Goal: Task Accomplishment & Management: Complete application form

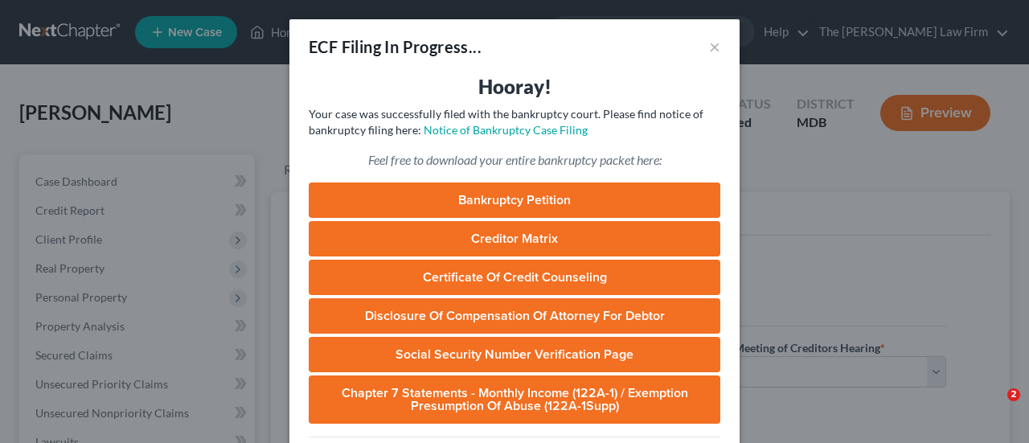
select select "1"
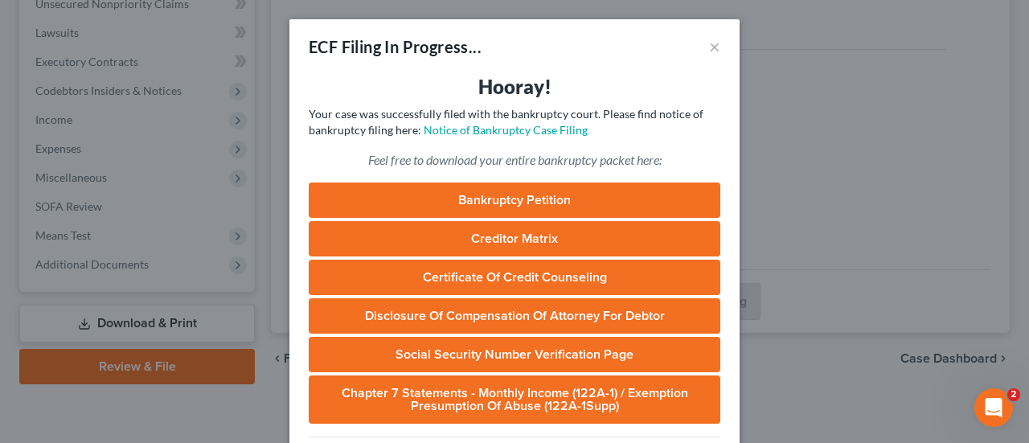
scroll to position [161, 0]
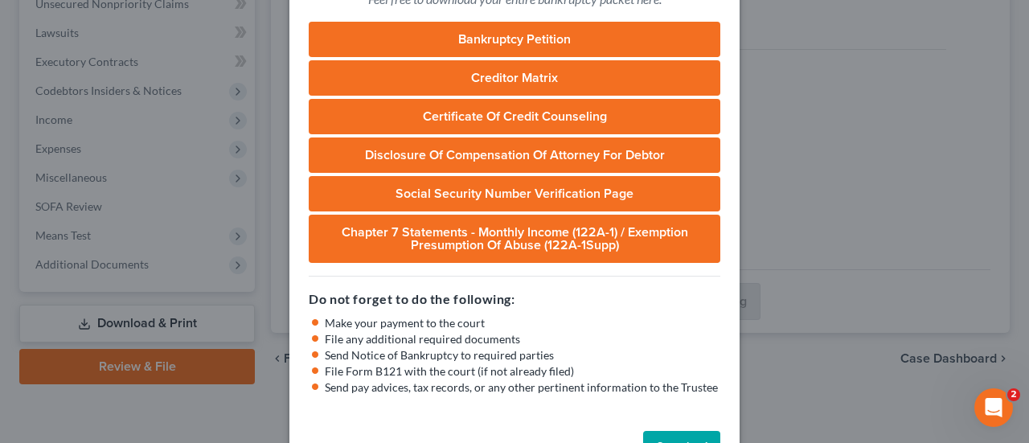
click at [811, 164] on div "ECF Filing In Progress... × Hooray! Your case was successfully filed with the b…" at bounding box center [514, 221] width 1029 height 443
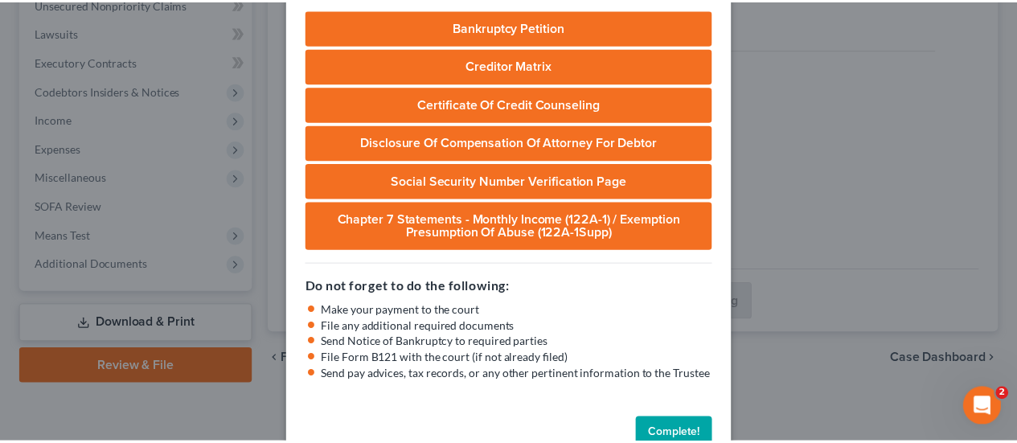
scroll to position [212, 0]
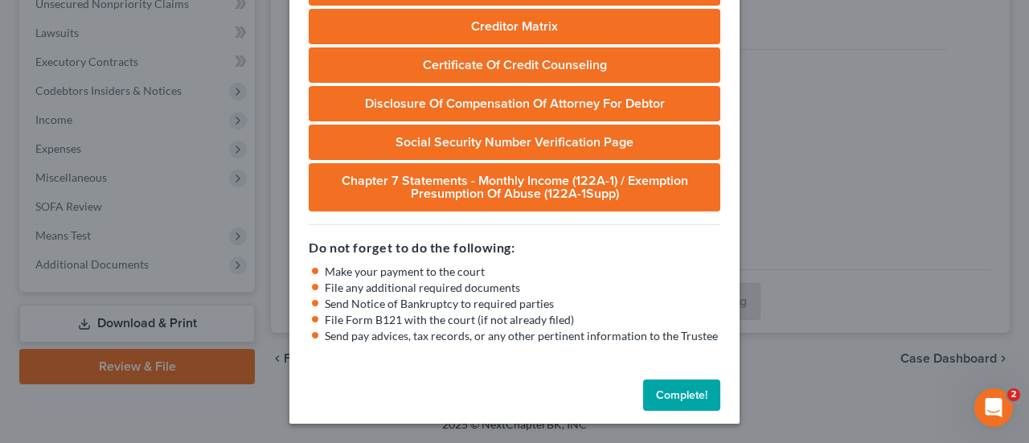
click at [691, 394] on button "Complete!" at bounding box center [681, 395] width 77 height 32
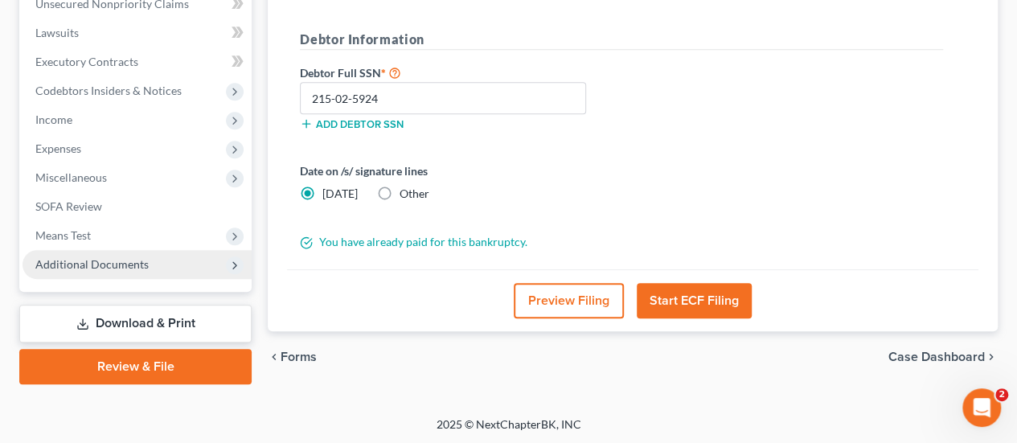
click at [90, 269] on span "Additional Documents" at bounding box center [91, 264] width 113 height 14
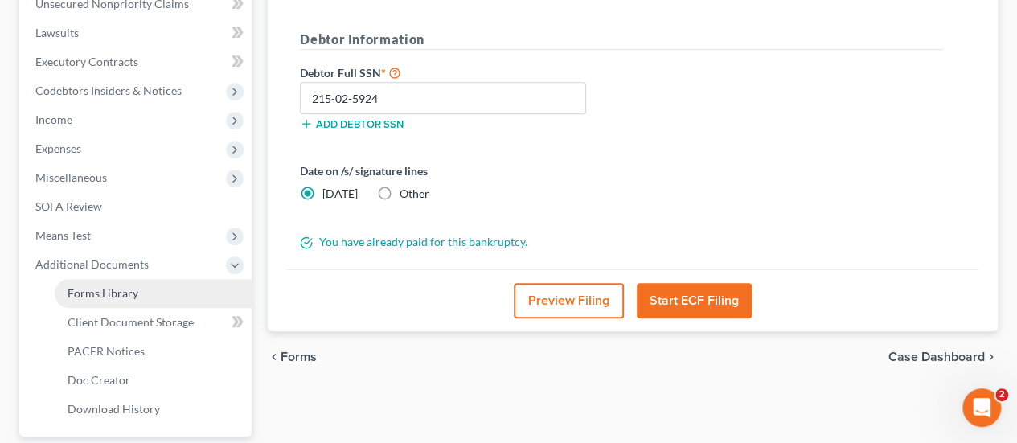
click at [100, 287] on span "Forms Library" at bounding box center [103, 293] width 71 height 14
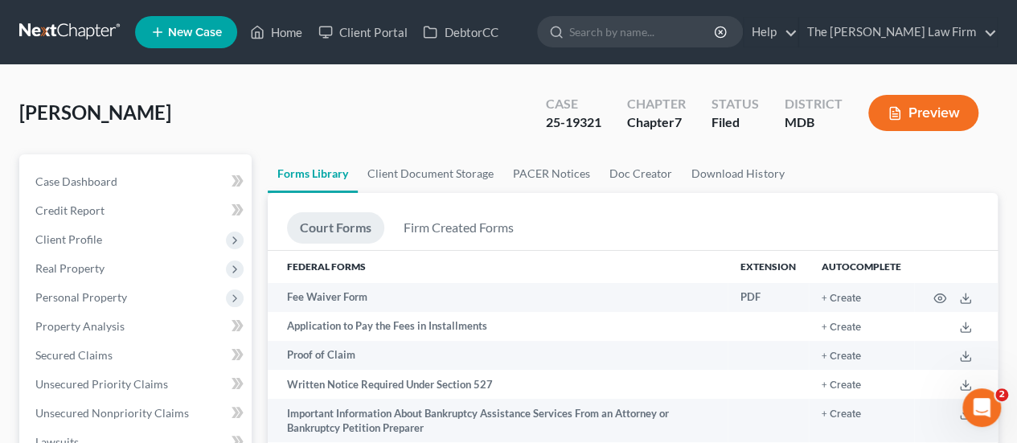
scroll to position [322, 0]
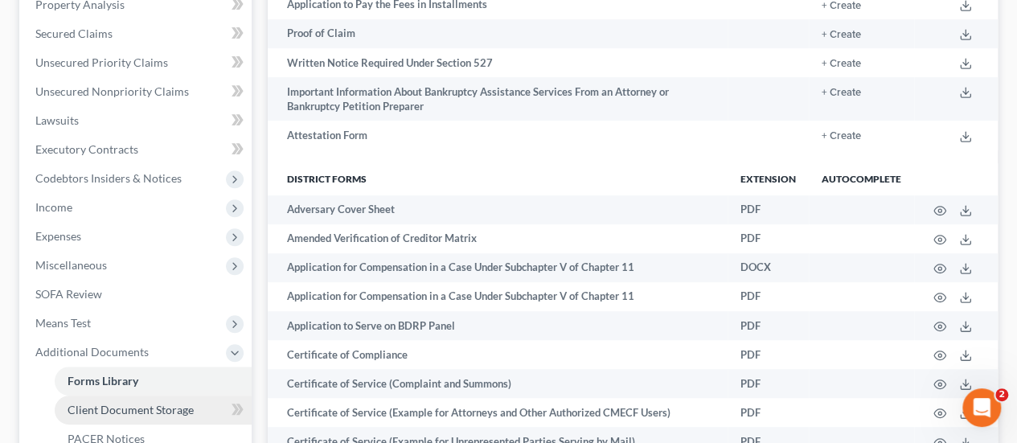
click at [130, 413] on span "Client Document Storage" at bounding box center [131, 410] width 126 height 14
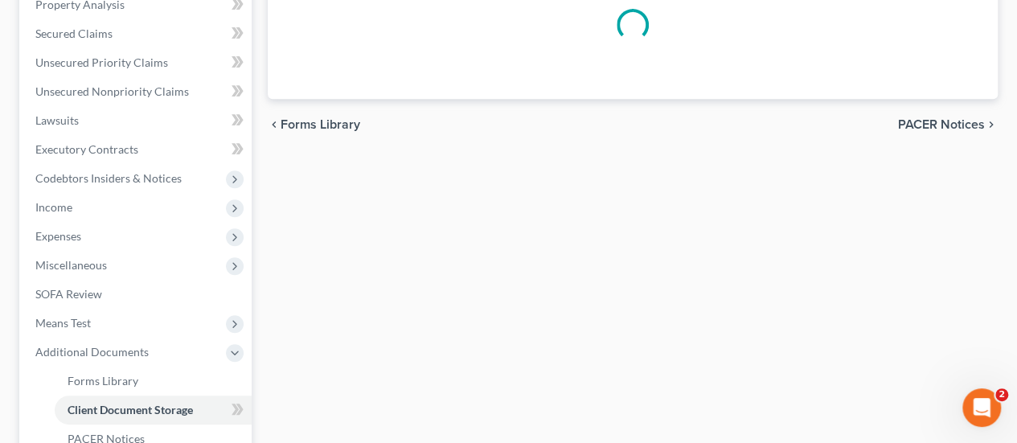
select select "14"
select select "46"
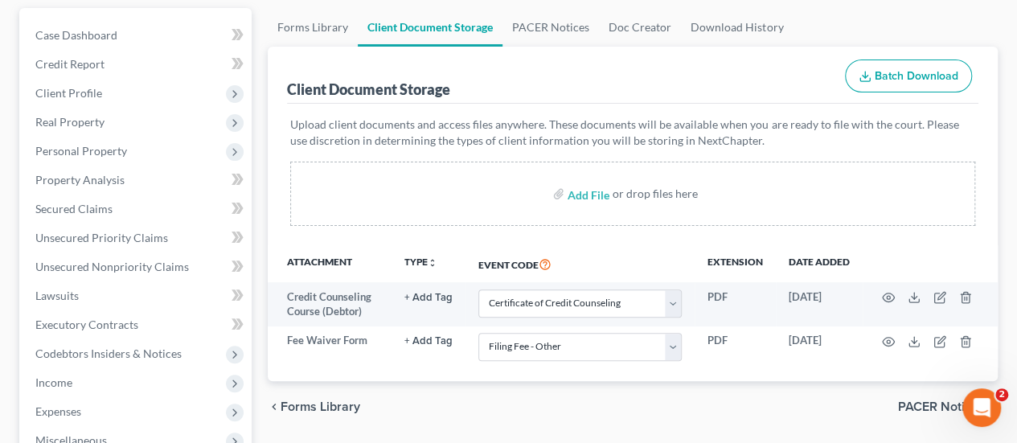
scroll to position [241, 0]
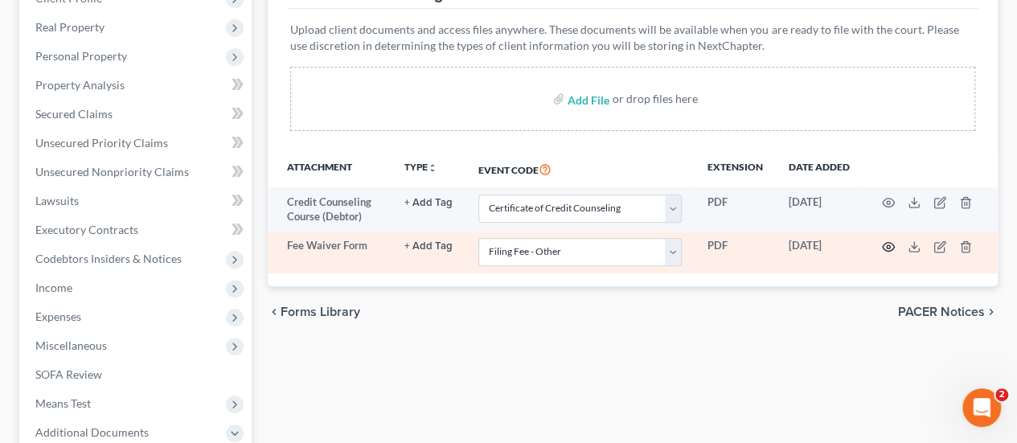
click at [884, 246] on icon "button" at bounding box center [888, 246] width 13 height 13
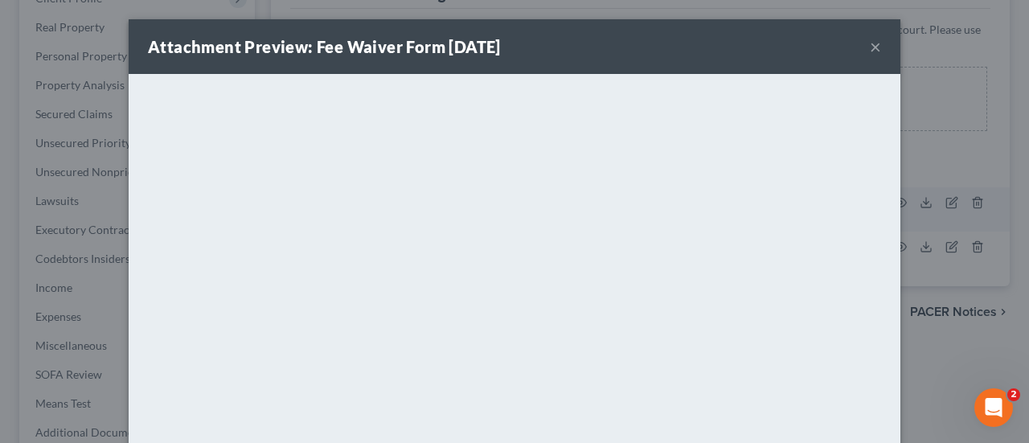
click at [870, 51] on button "×" at bounding box center [875, 46] width 11 height 19
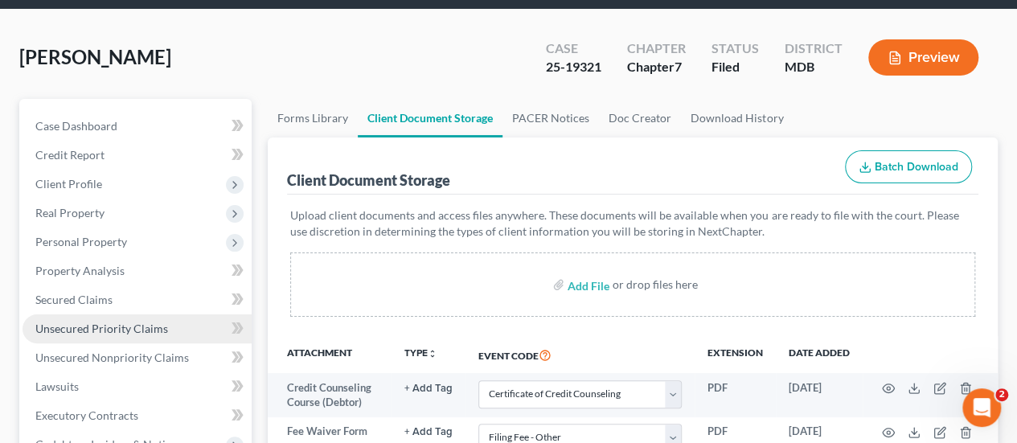
scroll to position [0, 0]
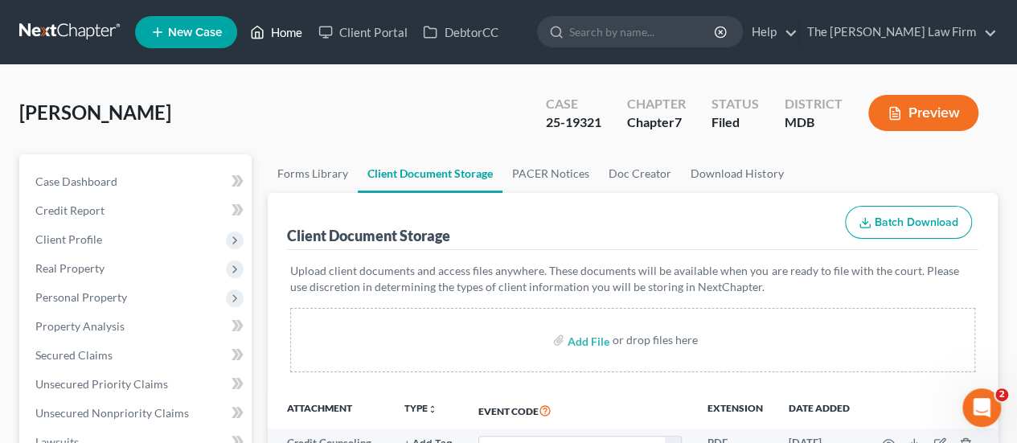
click at [293, 41] on link "Home" at bounding box center [276, 32] width 68 height 29
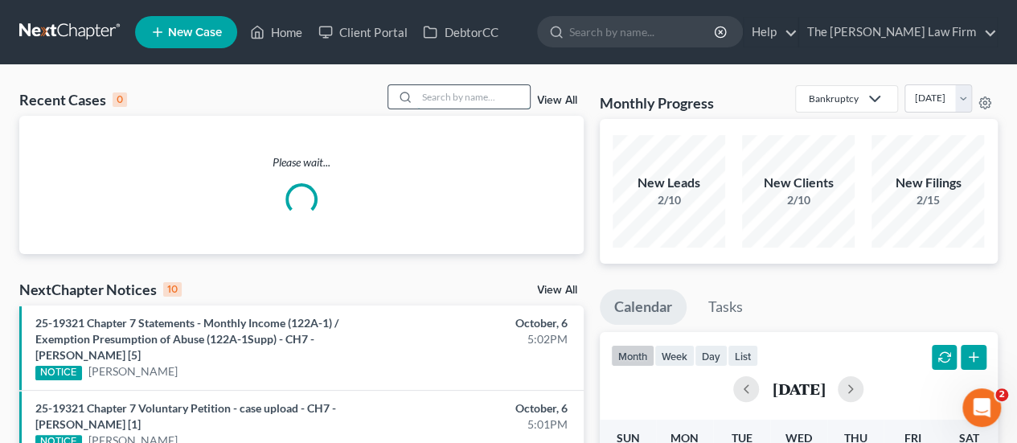
click at [462, 97] on input "search" at bounding box center [473, 96] width 113 height 23
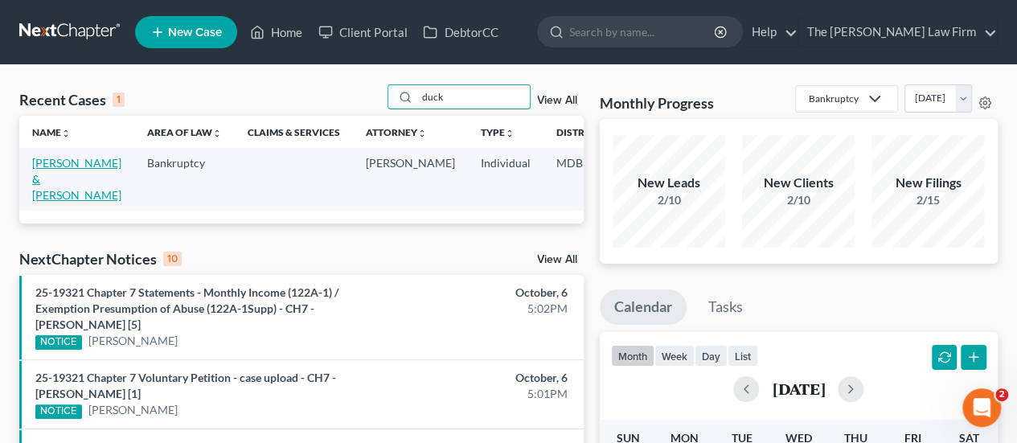
type input "duck"
click at [59, 174] on link "[PERSON_NAME] & [PERSON_NAME]" at bounding box center [76, 179] width 89 height 46
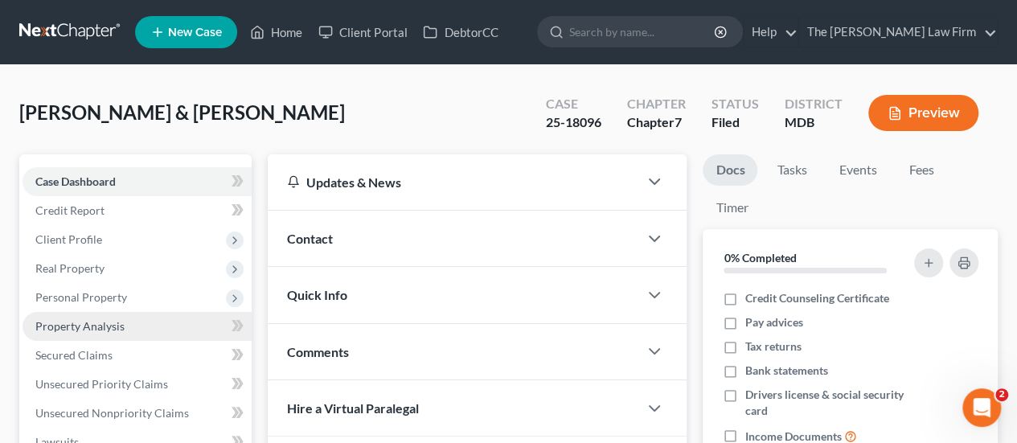
click at [77, 331] on span "Property Analysis" at bounding box center [79, 326] width 89 height 14
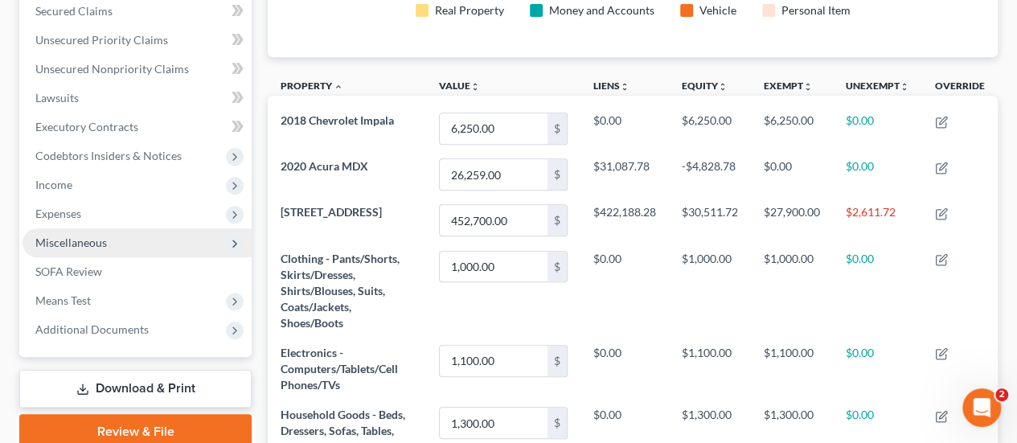
scroll to position [322, 0]
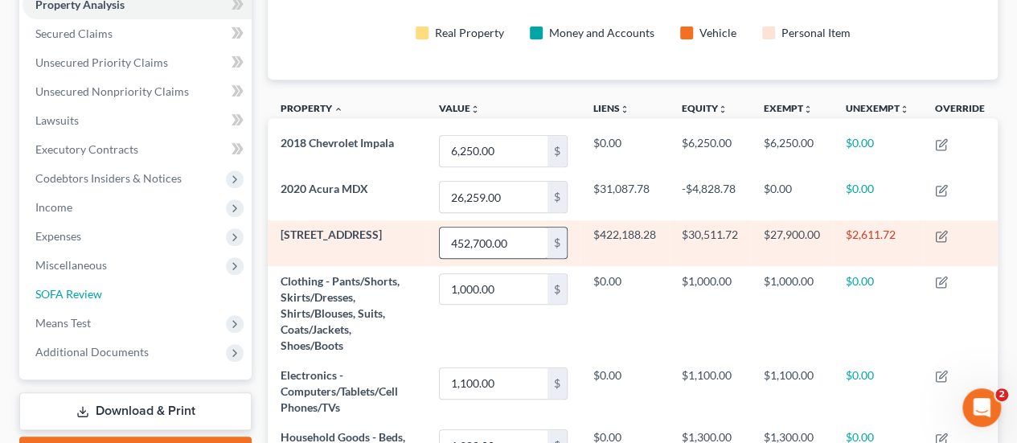
drag, startPoint x: 76, startPoint y: 293, endPoint x: 476, endPoint y: 233, distance: 404.8
click at [76, 293] on span "SOFA Review" at bounding box center [68, 294] width 67 height 14
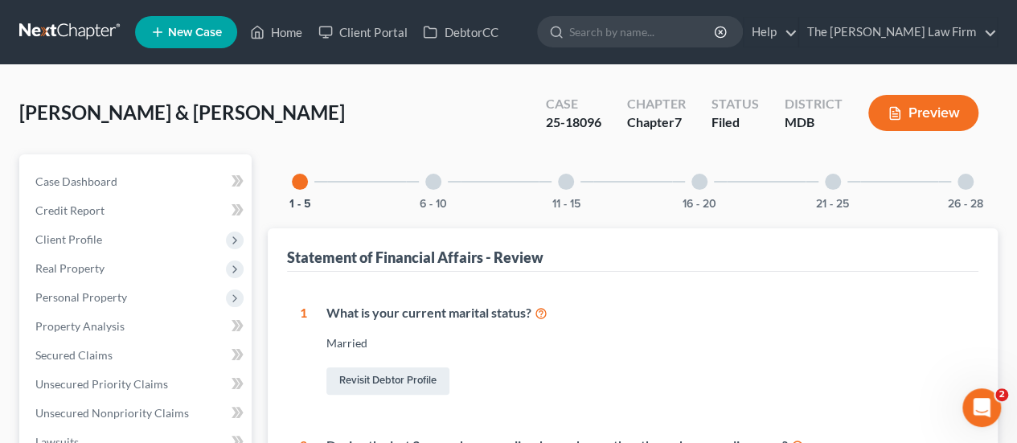
click at [436, 184] on div at bounding box center [433, 182] width 16 height 16
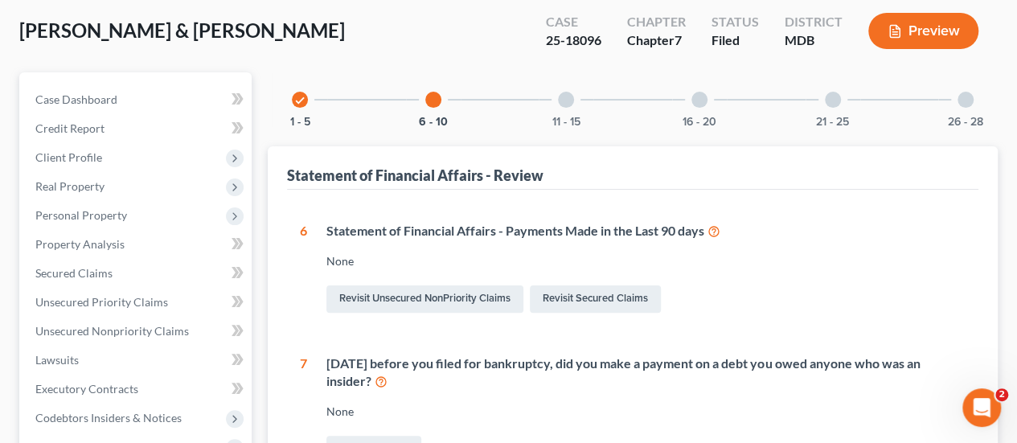
scroll to position [80, 0]
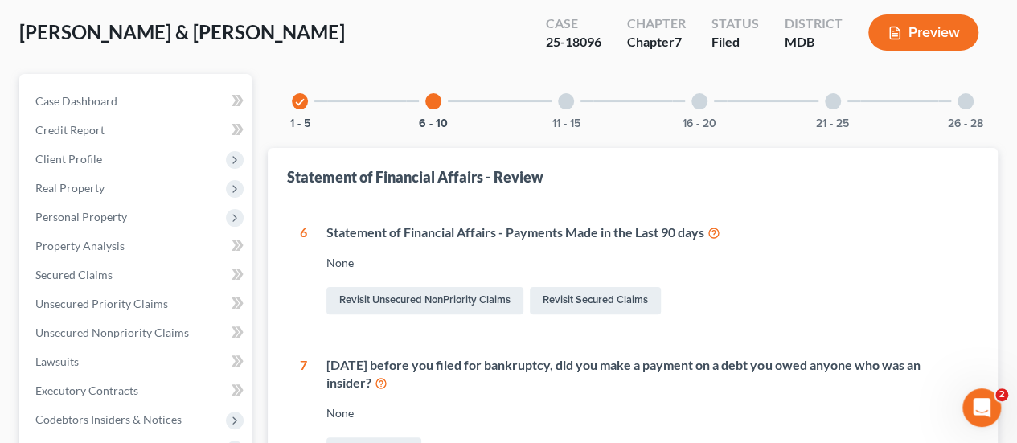
click at [568, 107] on div at bounding box center [566, 101] width 16 height 16
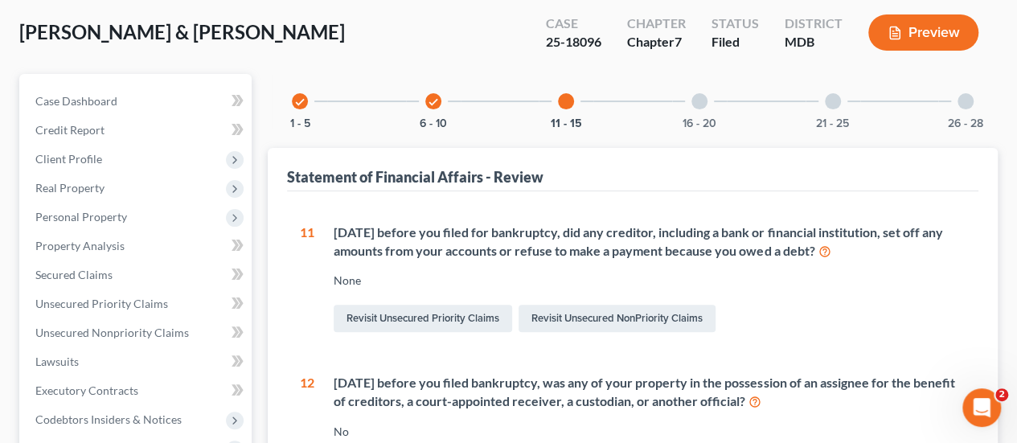
click at [706, 104] on div at bounding box center [699, 101] width 16 height 16
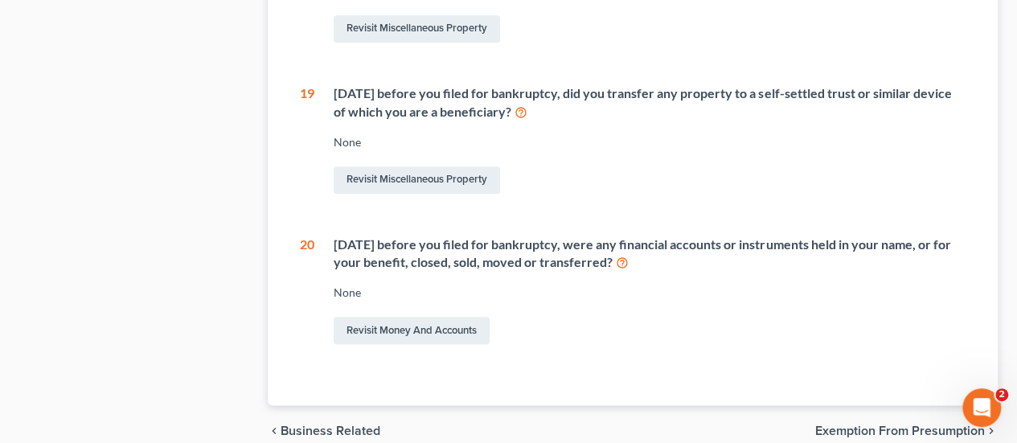
scroll to position [161, 0]
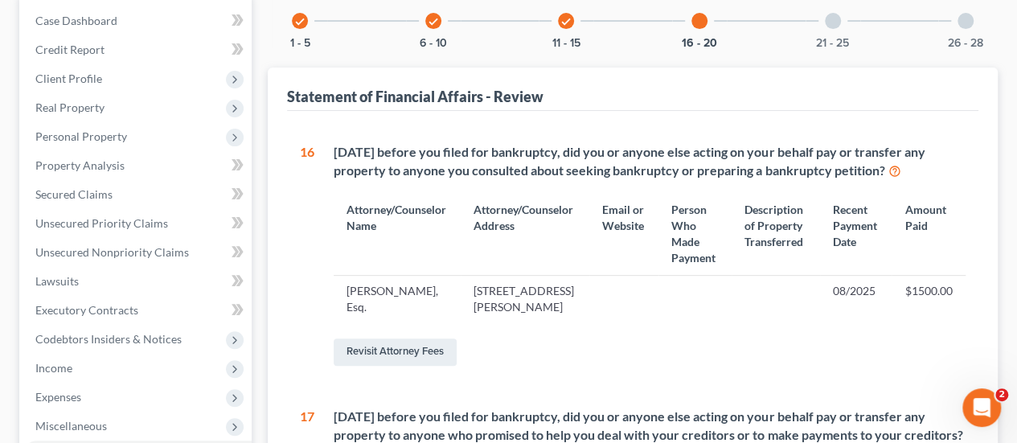
click at [831, 23] on div at bounding box center [833, 21] width 16 height 16
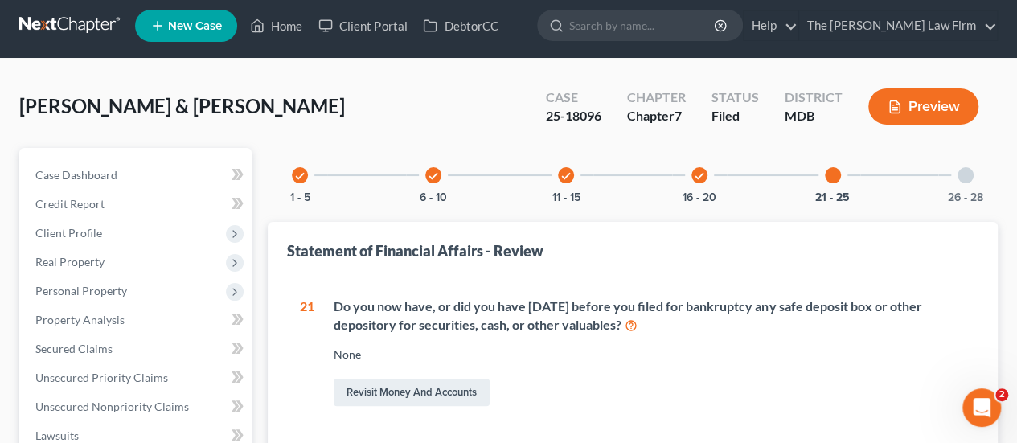
scroll to position [4, 0]
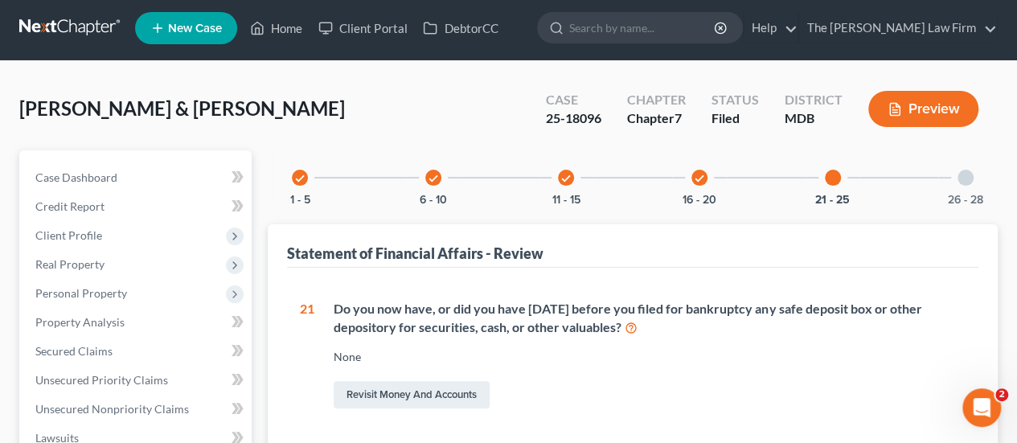
click at [971, 173] on div at bounding box center [966, 178] width 16 height 16
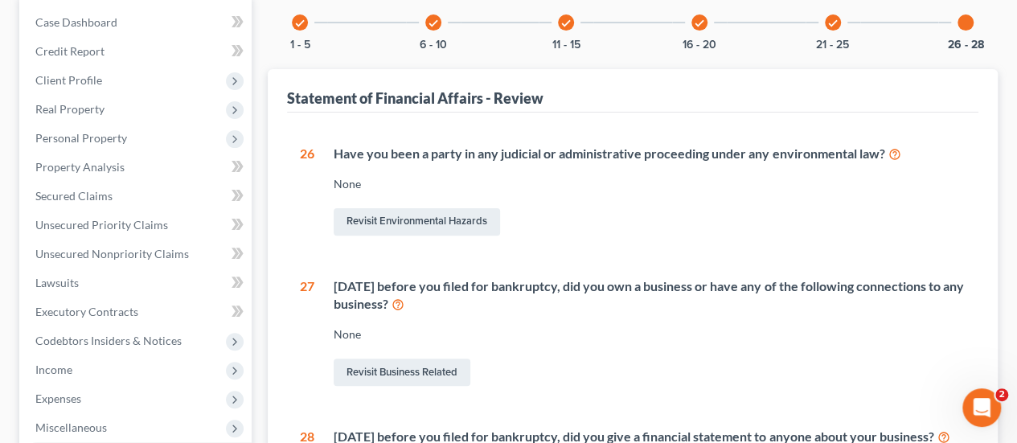
scroll to position [0, 0]
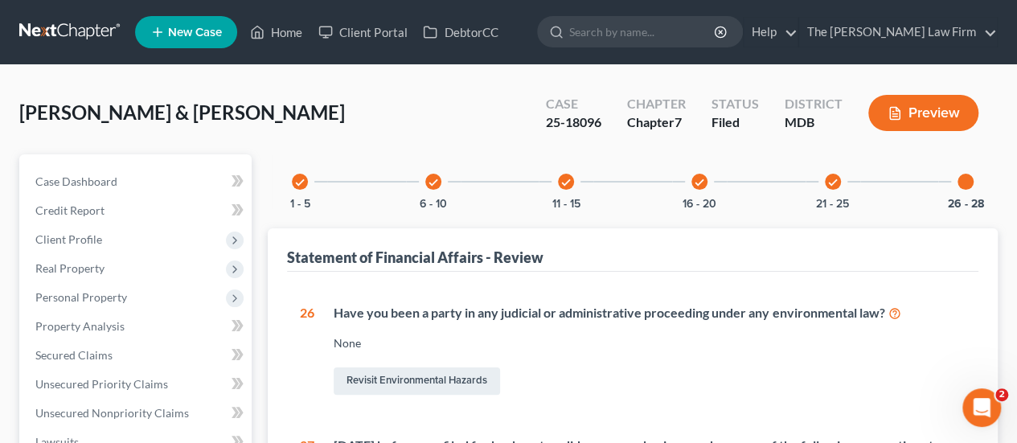
click at [430, 183] on icon "check" at bounding box center [433, 182] width 11 height 11
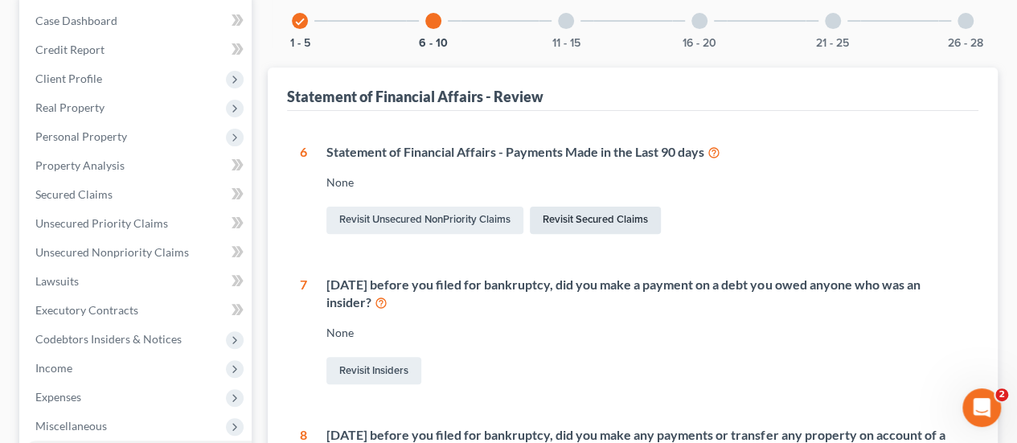
scroll to position [161, 0]
drag, startPoint x: 561, startPoint y: 22, endPoint x: 622, endPoint y: 182, distance: 172.0
click at [561, 22] on div at bounding box center [566, 21] width 16 height 16
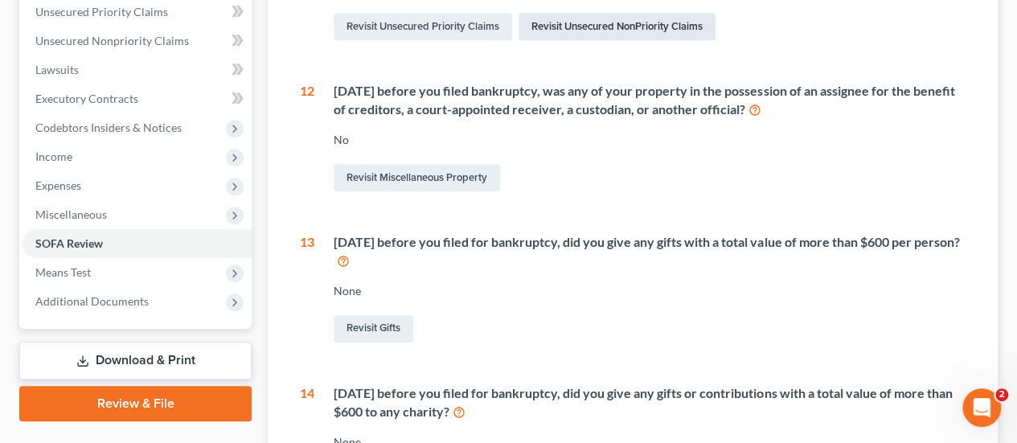
scroll to position [80, 0]
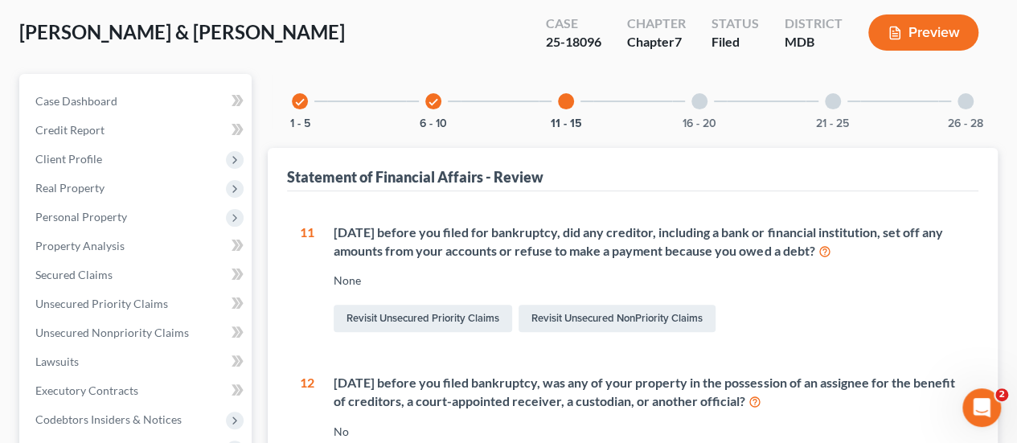
drag, startPoint x: 695, startPoint y: 104, endPoint x: 668, endPoint y: 174, distance: 75.6
click at [695, 104] on div at bounding box center [699, 101] width 16 height 16
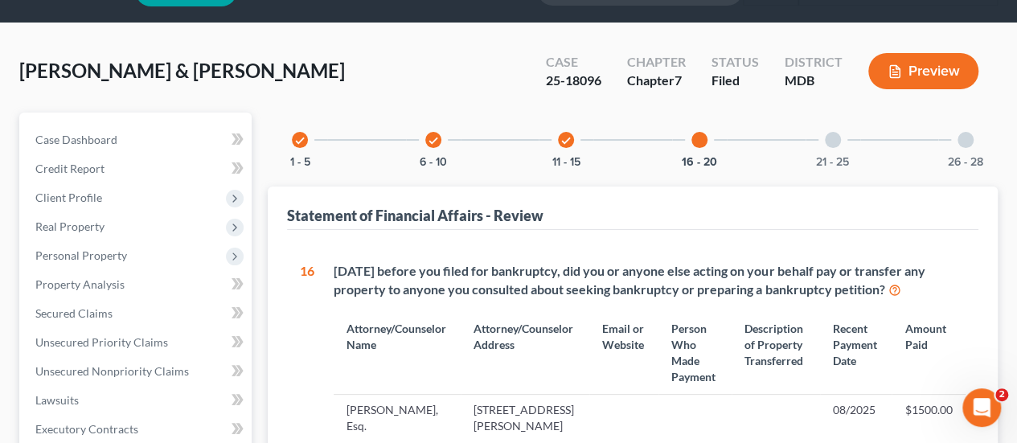
scroll to position [26, 0]
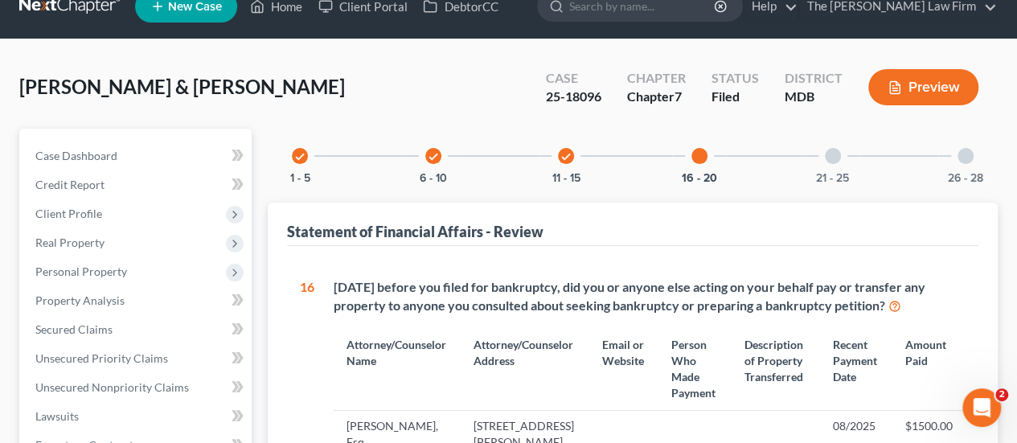
drag, startPoint x: 830, startPoint y: 152, endPoint x: 728, endPoint y: 221, distance: 123.3
click at [830, 152] on div at bounding box center [833, 156] width 16 height 16
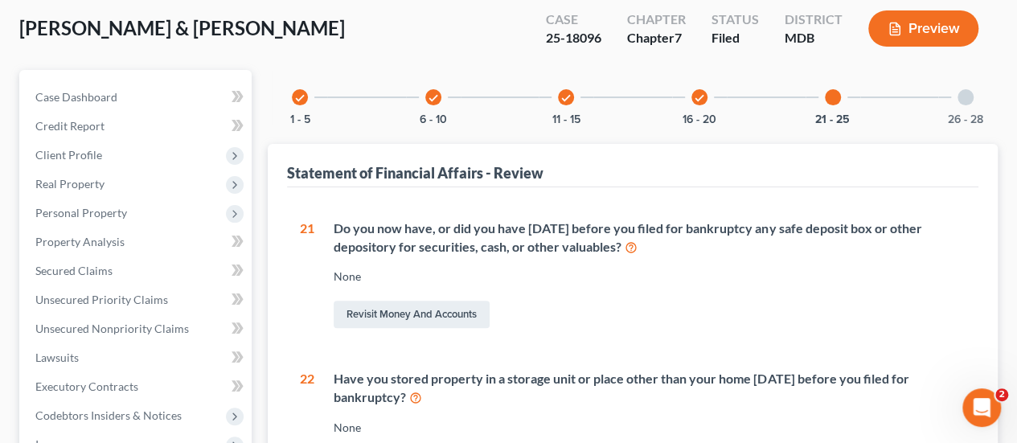
scroll to position [0, 0]
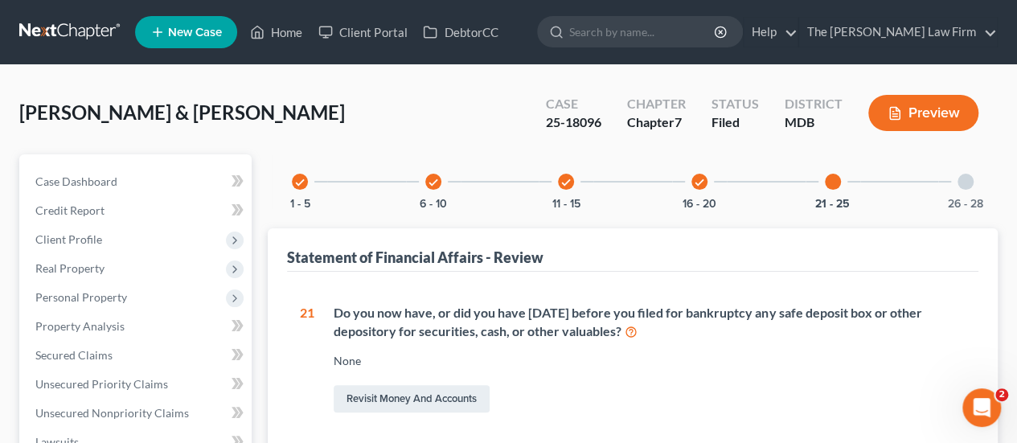
click at [968, 189] on div "26 - 28" at bounding box center [965, 181] width 55 height 55
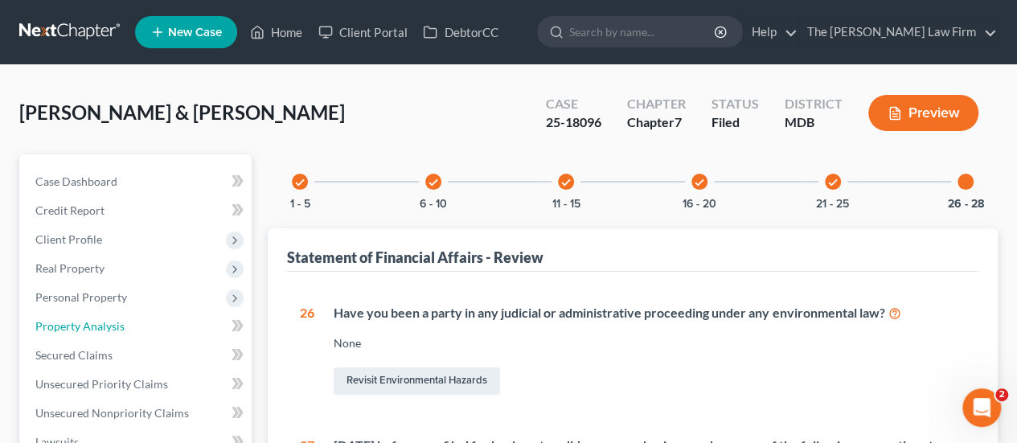
drag, startPoint x: 82, startPoint y: 319, endPoint x: 306, endPoint y: 313, distance: 224.4
click at [82, 319] on span "Property Analysis" at bounding box center [79, 326] width 89 height 14
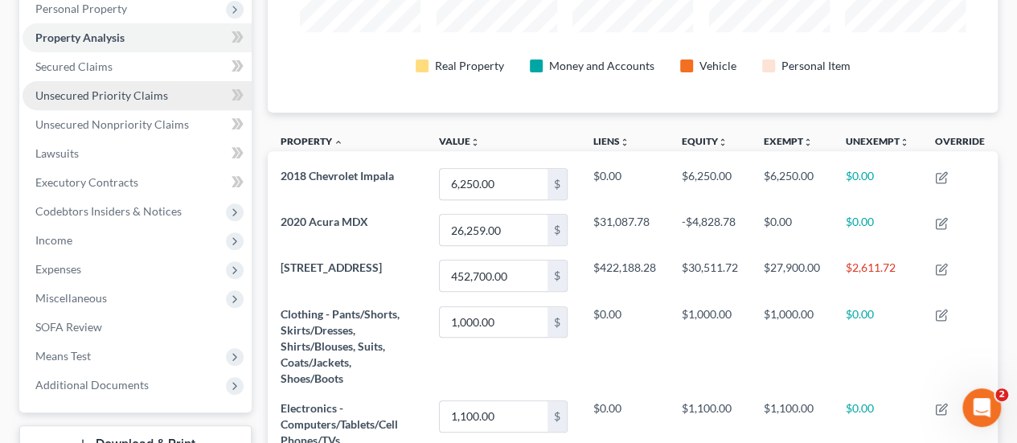
scroll to position [322, 0]
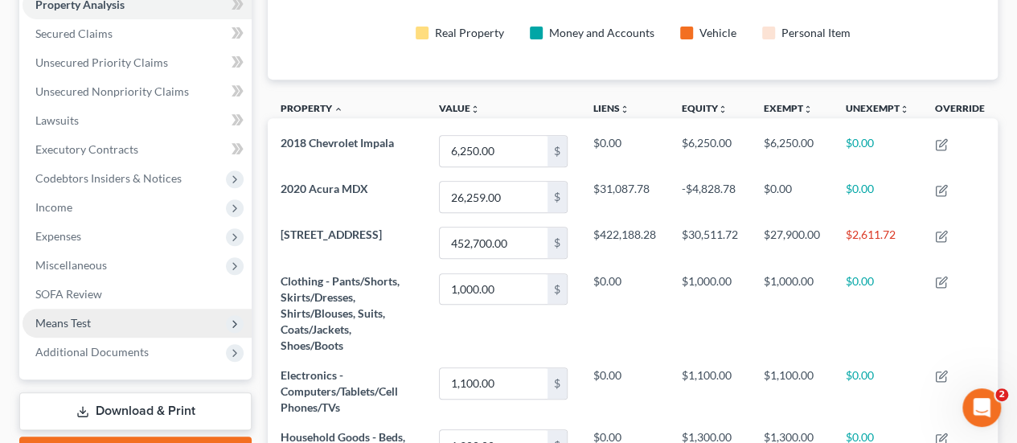
click at [72, 323] on span "Means Test" at bounding box center [62, 323] width 55 height 14
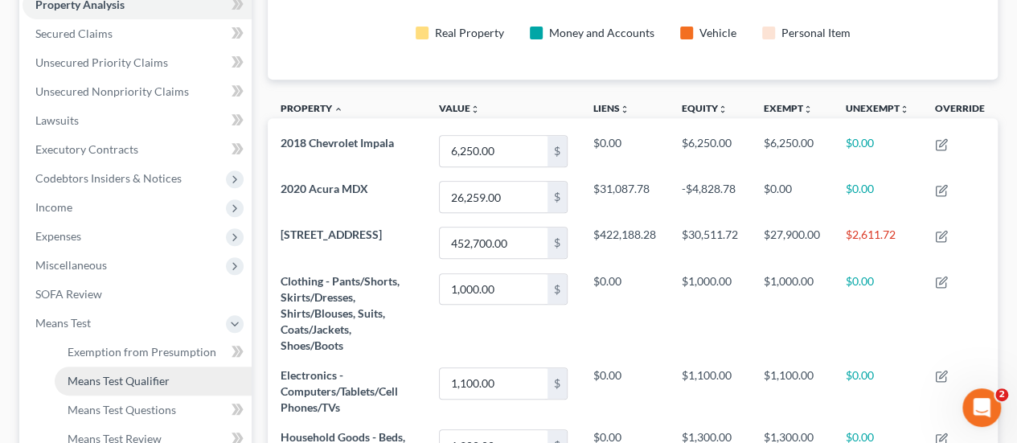
click at [100, 387] on span "Means Test Qualifier" at bounding box center [119, 381] width 102 height 14
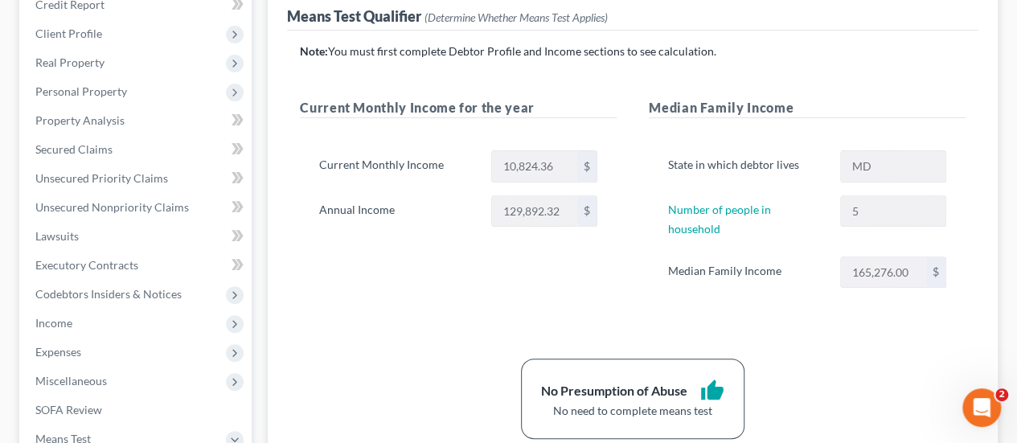
scroll to position [241, 0]
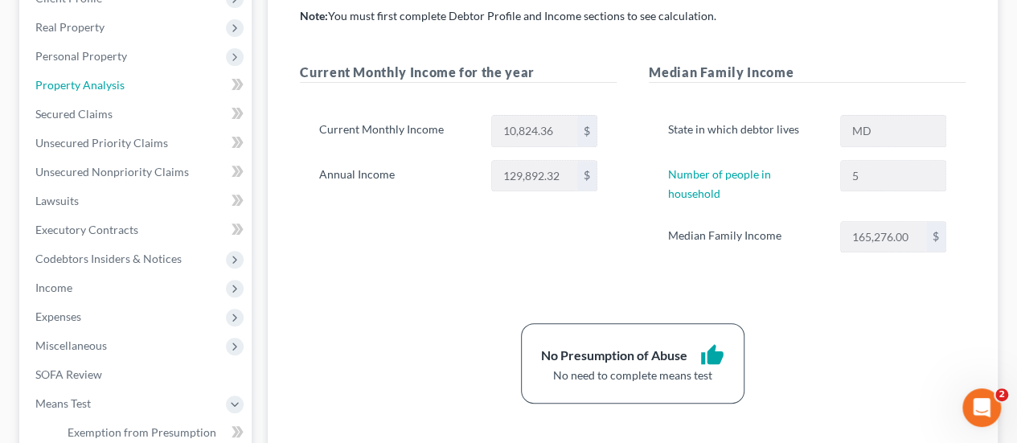
drag, startPoint x: 93, startPoint y: 76, endPoint x: 309, endPoint y: 164, distance: 232.6
click at [93, 76] on link "Property Analysis" at bounding box center [137, 85] width 229 height 29
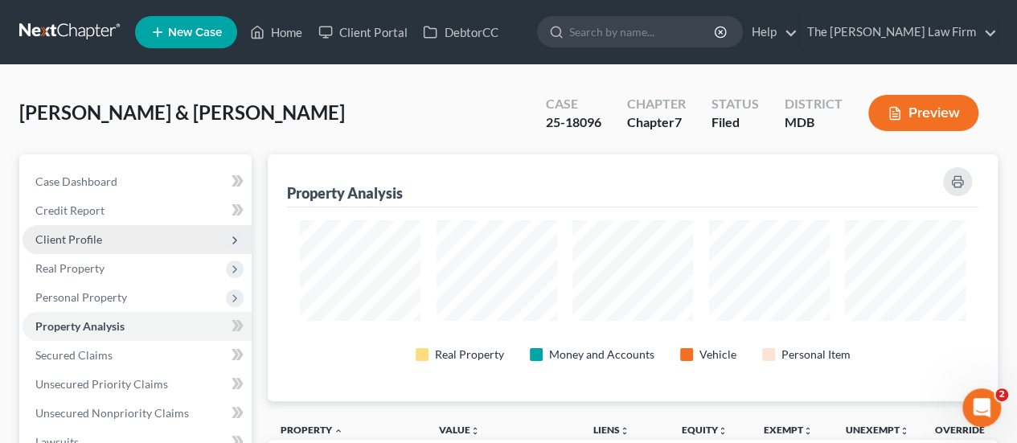
click at [84, 241] on span "Client Profile" at bounding box center [68, 239] width 67 height 14
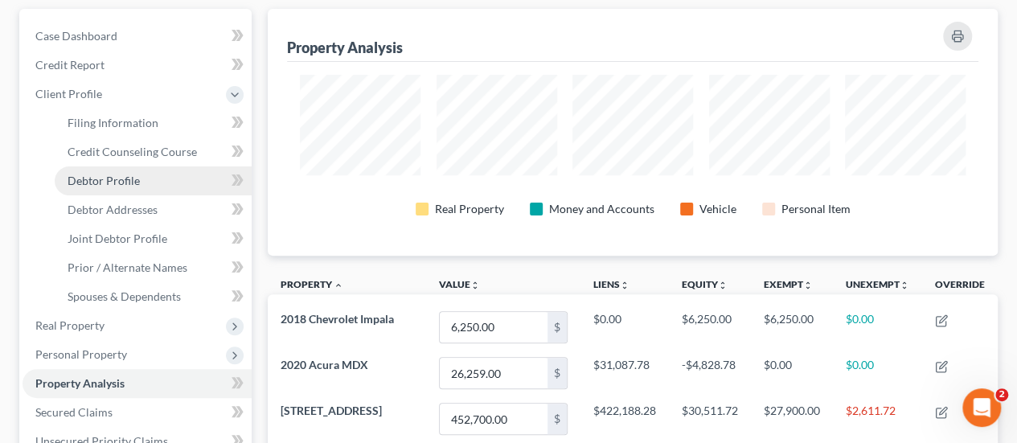
scroll to position [161, 0]
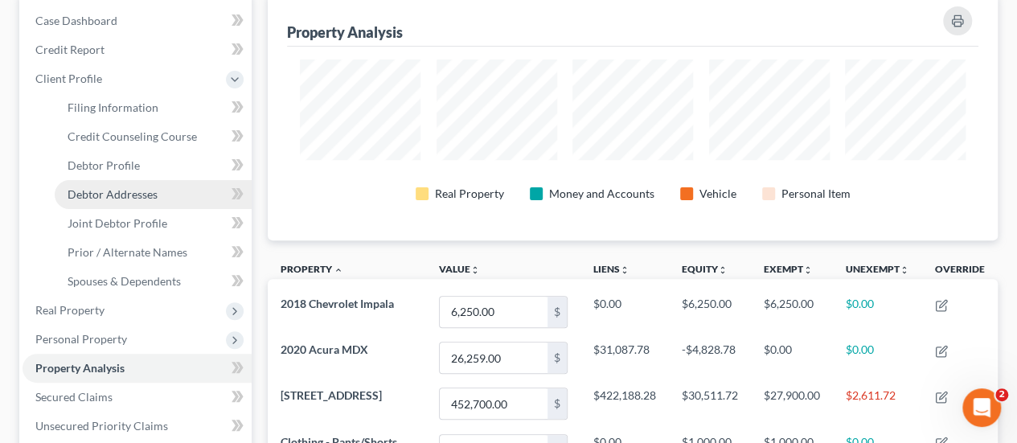
click at [122, 199] on span "Debtor Addresses" at bounding box center [113, 194] width 90 height 14
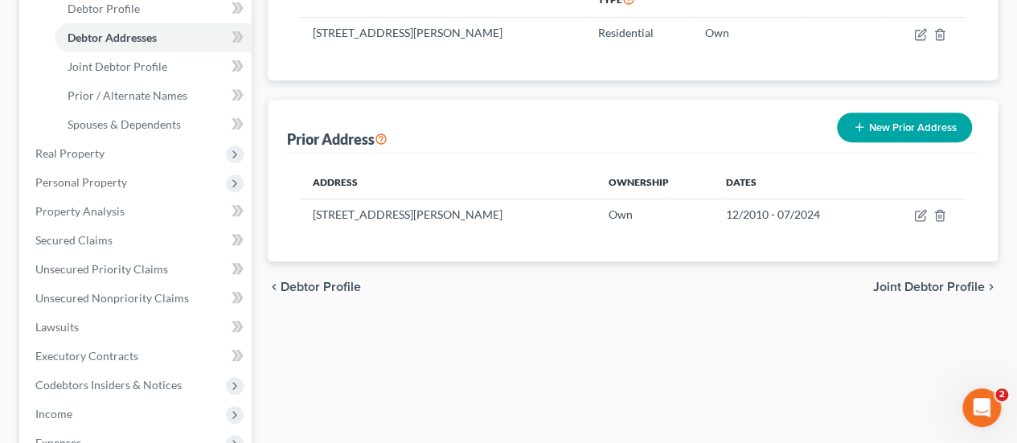
scroll to position [402, 0]
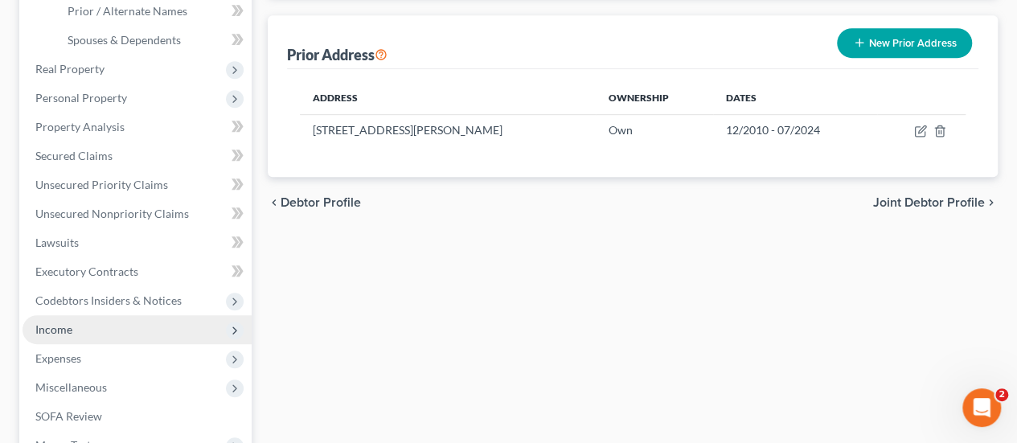
click at [59, 335] on span "Income" at bounding box center [137, 329] width 229 height 29
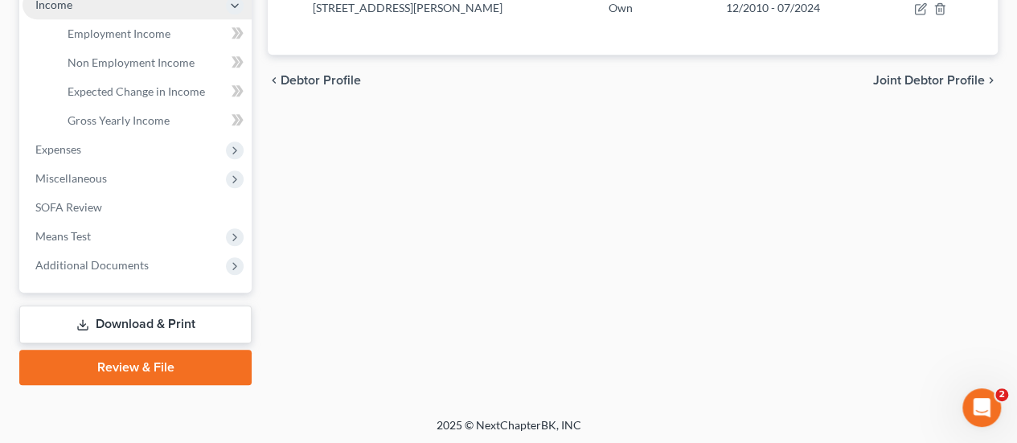
scroll to position [525, 0]
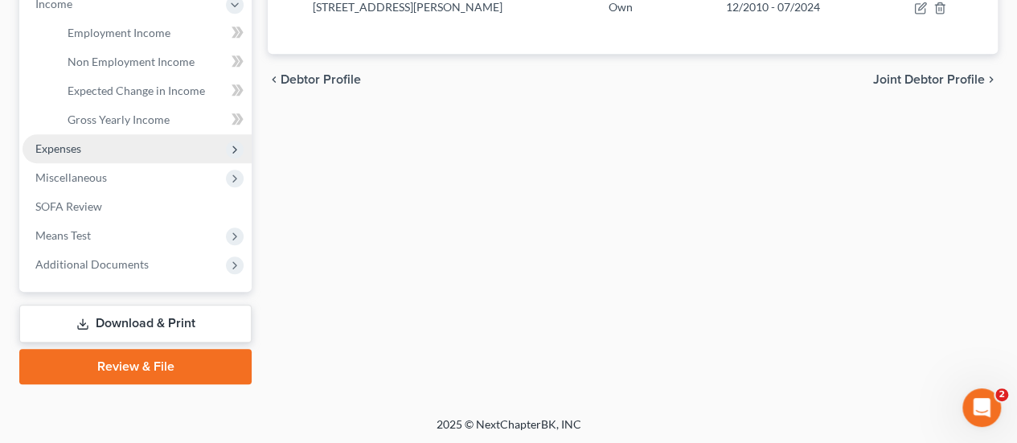
click at [70, 145] on span "Expenses" at bounding box center [58, 148] width 46 height 14
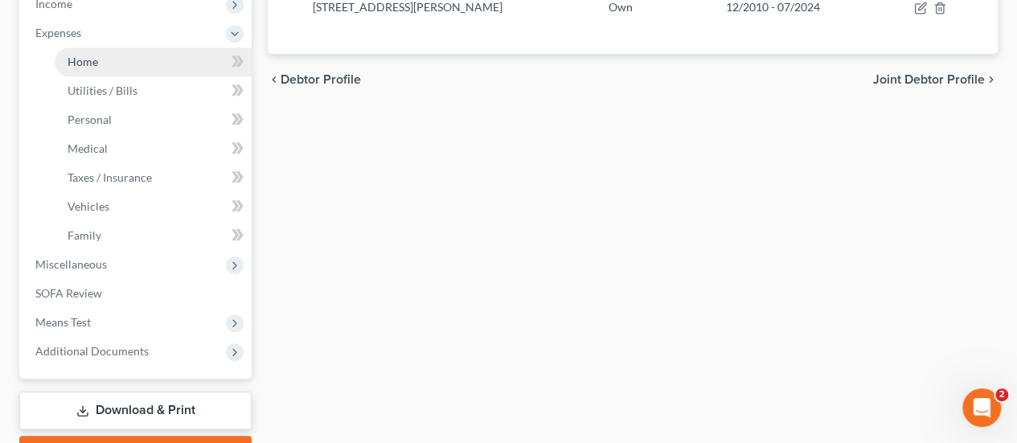
click at [88, 69] on link "Home" at bounding box center [153, 61] width 197 height 29
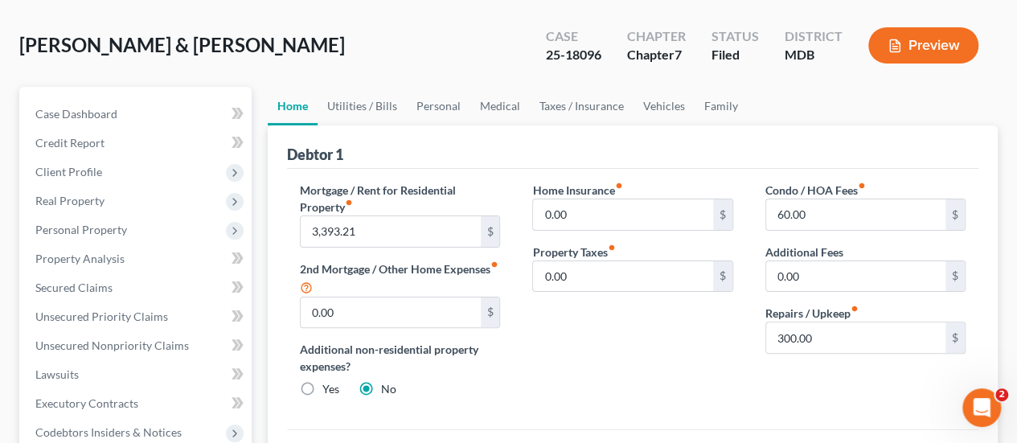
scroll to position [161, 0]
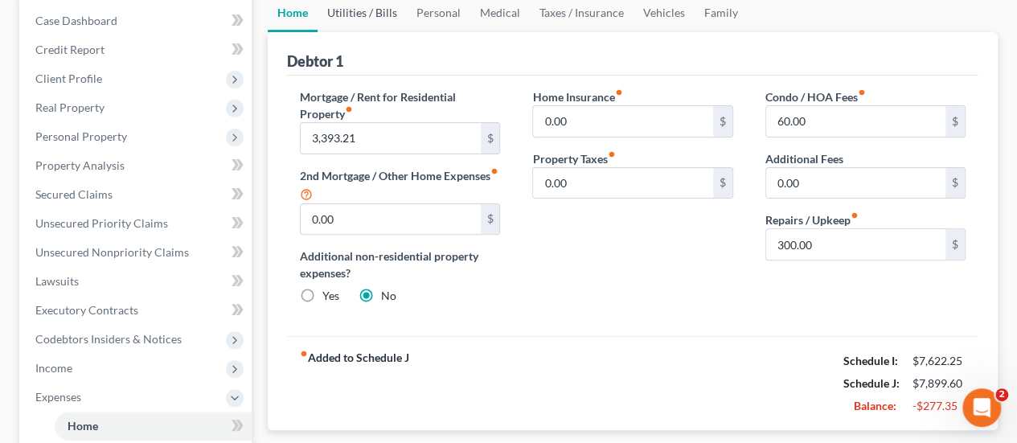
click at [343, 10] on link "Utilities / Bills" at bounding box center [362, 13] width 89 height 39
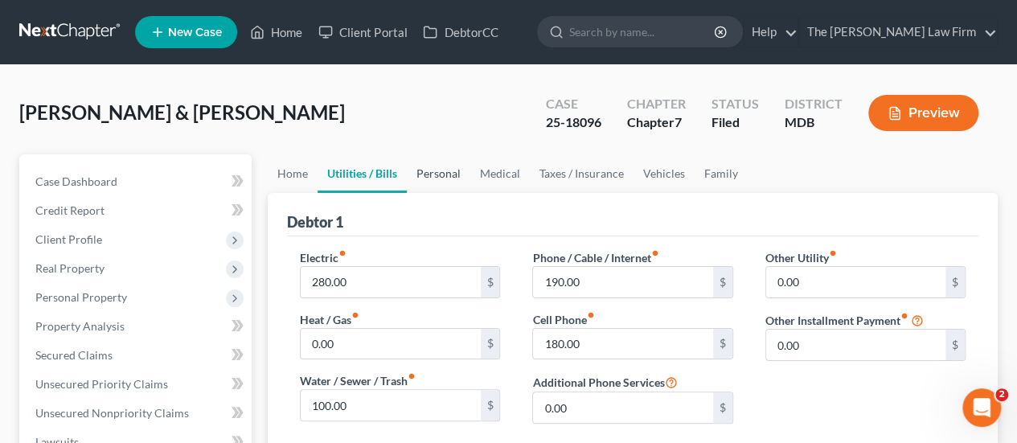
click at [449, 178] on link "Personal" at bounding box center [439, 173] width 64 height 39
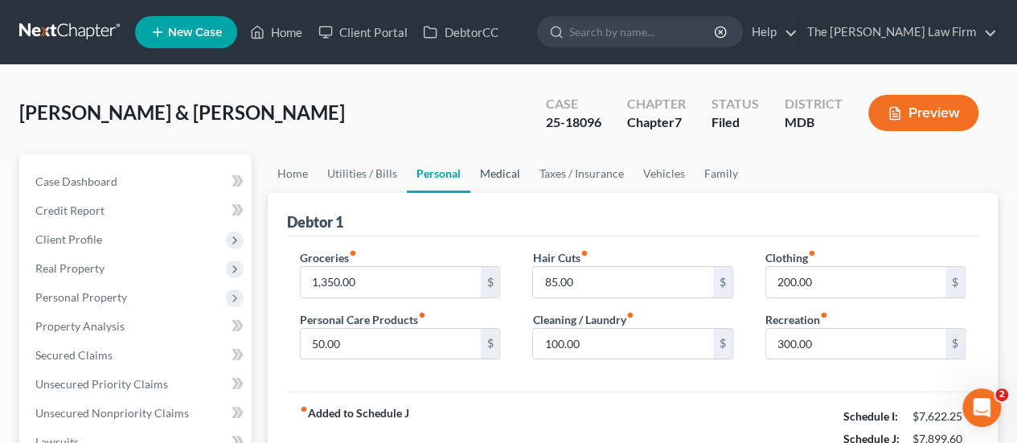
click at [510, 181] on link "Medical" at bounding box center [499, 173] width 59 height 39
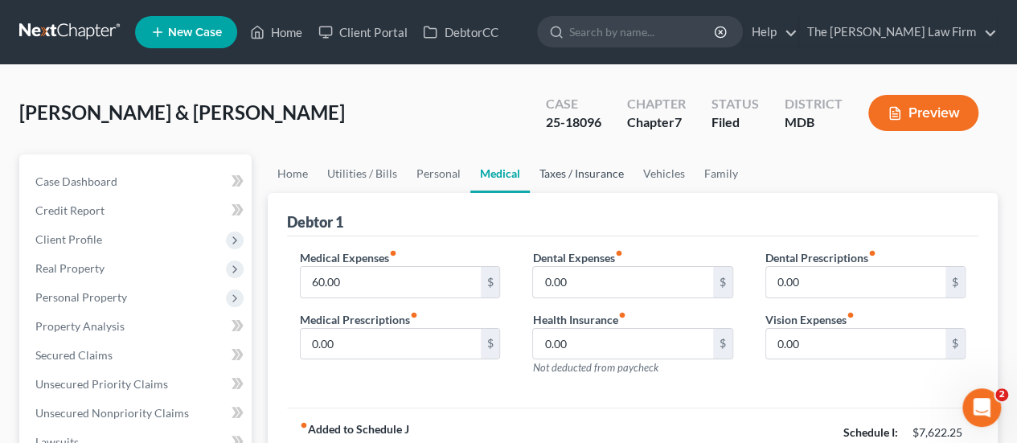
click at [560, 183] on link "Taxes / Insurance" at bounding box center [582, 173] width 104 height 39
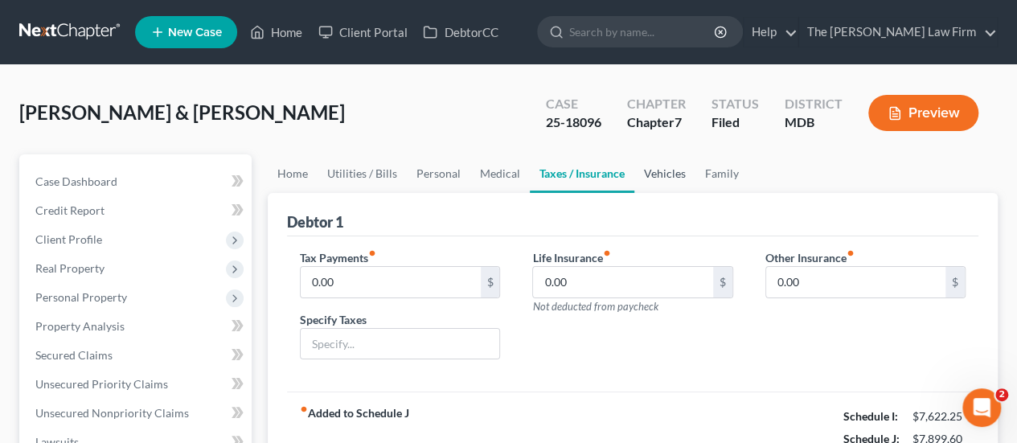
click at [658, 182] on link "Vehicles" at bounding box center [664, 173] width 61 height 39
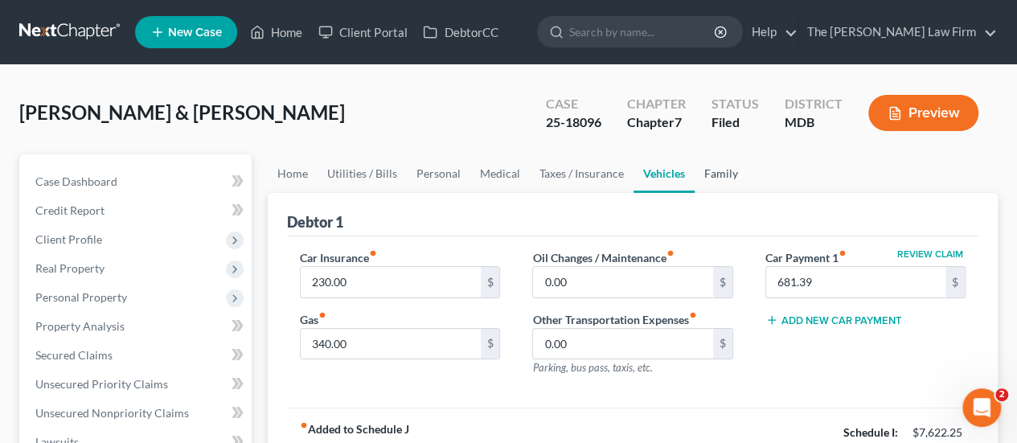
click at [706, 179] on link "Family" at bounding box center [721, 173] width 53 height 39
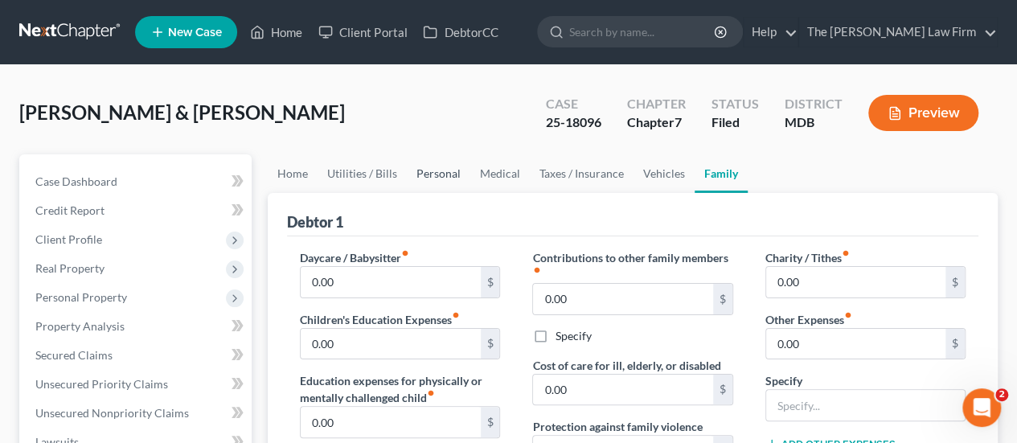
click at [425, 174] on link "Personal" at bounding box center [439, 173] width 64 height 39
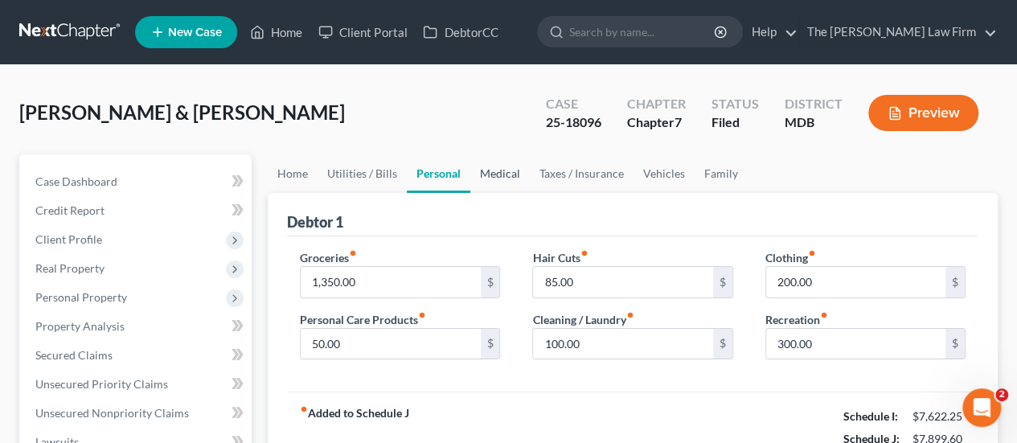
click at [502, 173] on link "Medical" at bounding box center [499, 173] width 59 height 39
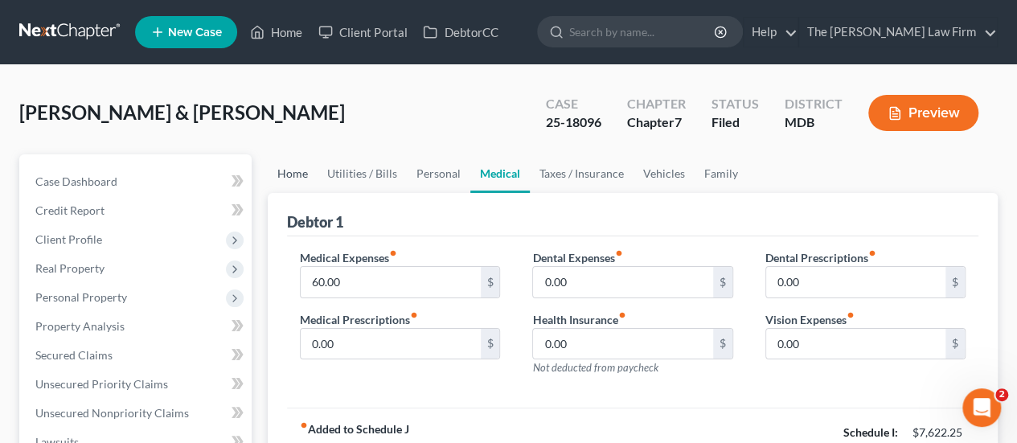
click at [297, 174] on link "Home" at bounding box center [293, 173] width 50 height 39
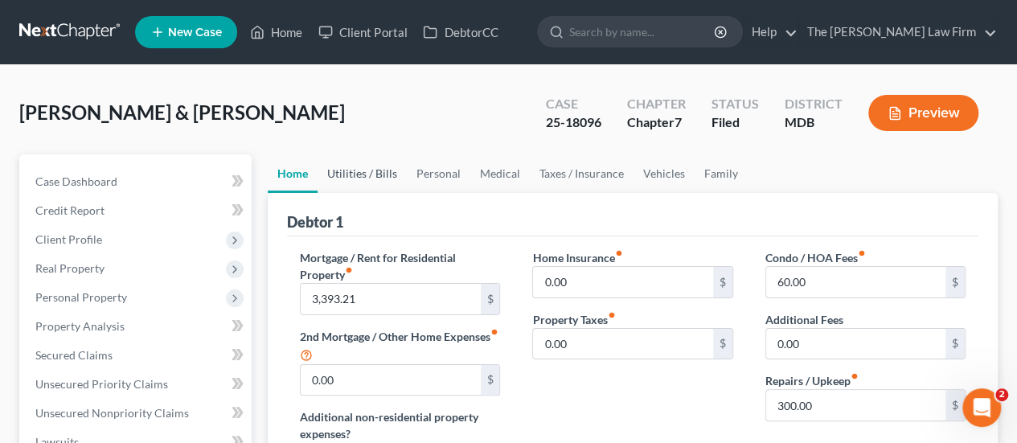
click at [370, 179] on link "Utilities / Bills" at bounding box center [362, 173] width 89 height 39
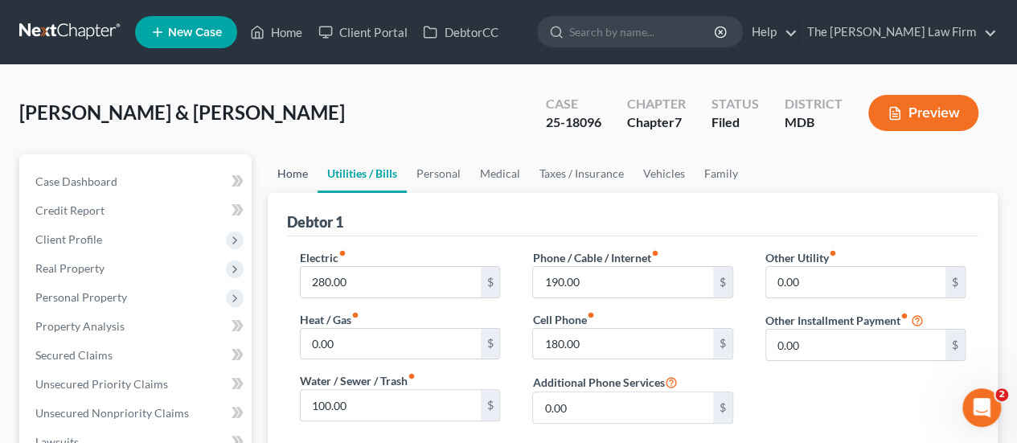
click at [304, 174] on link "Home" at bounding box center [293, 173] width 50 height 39
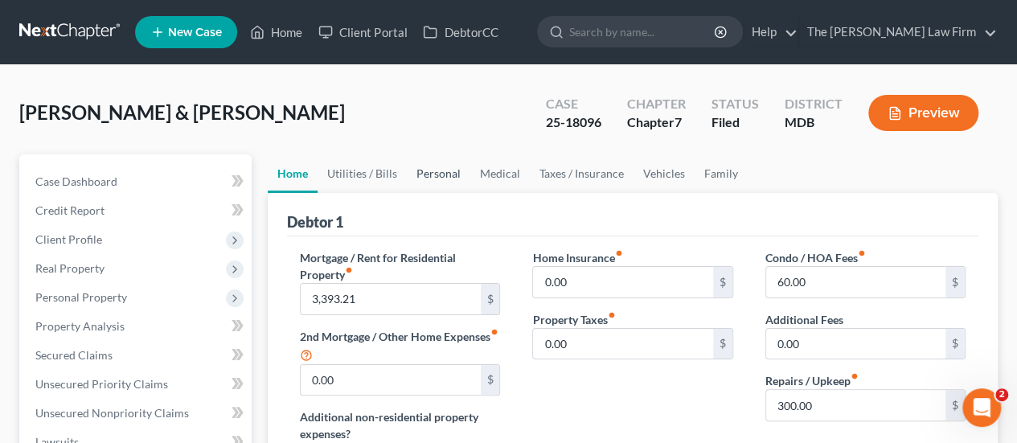
click at [435, 181] on link "Personal" at bounding box center [439, 173] width 64 height 39
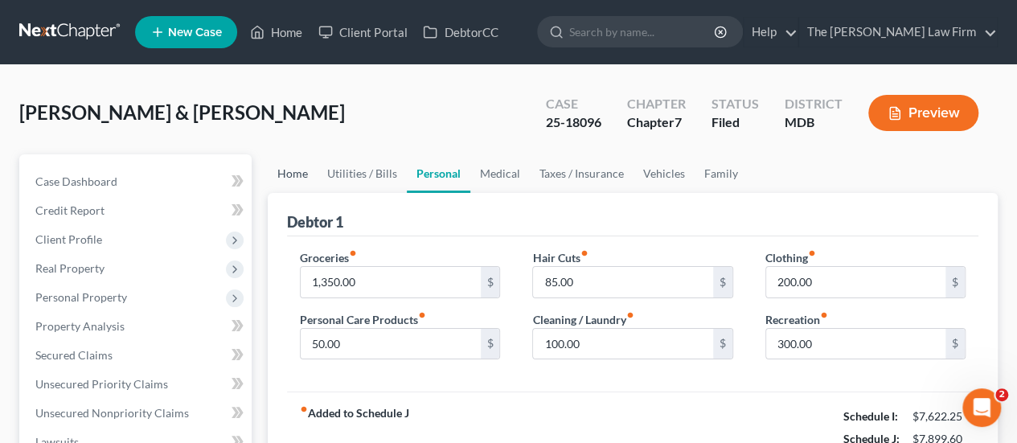
click at [289, 171] on link "Home" at bounding box center [293, 173] width 50 height 39
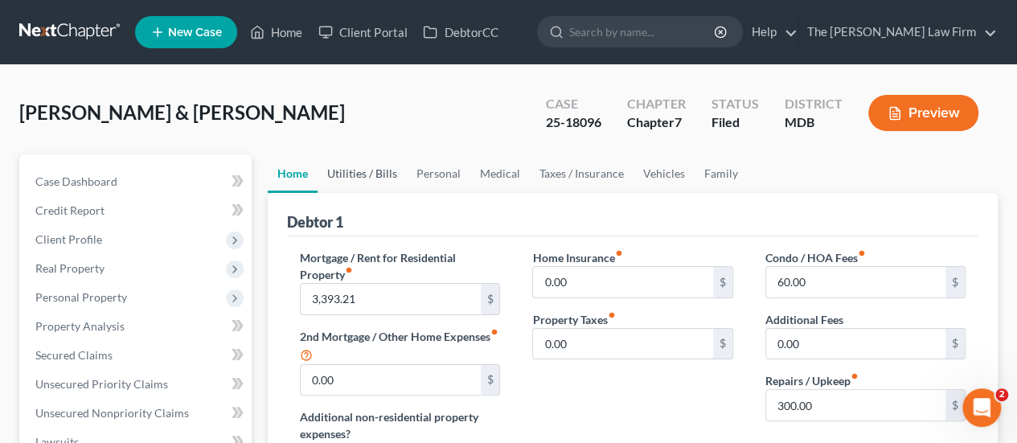
click at [365, 182] on link "Utilities / Bills" at bounding box center [362, 173] width 89 height 39
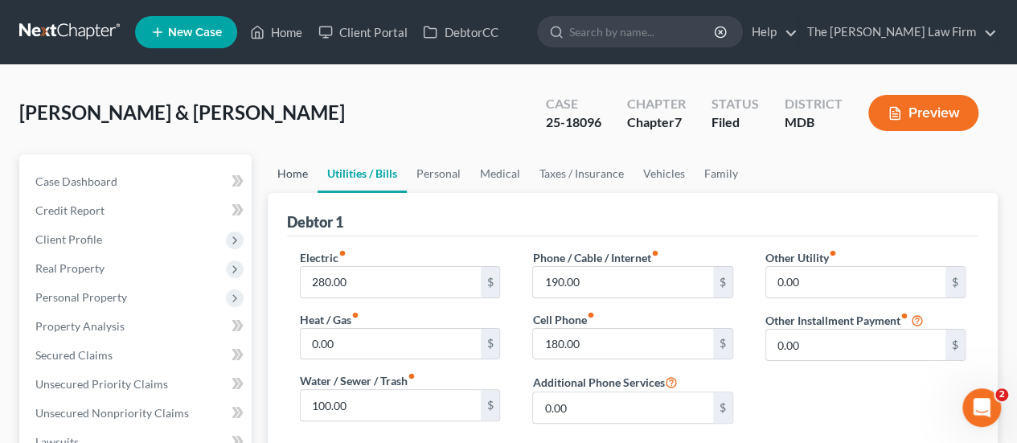
click at [297, 176] on link "Home" at bounding box center [293, 173] width 50 height 39
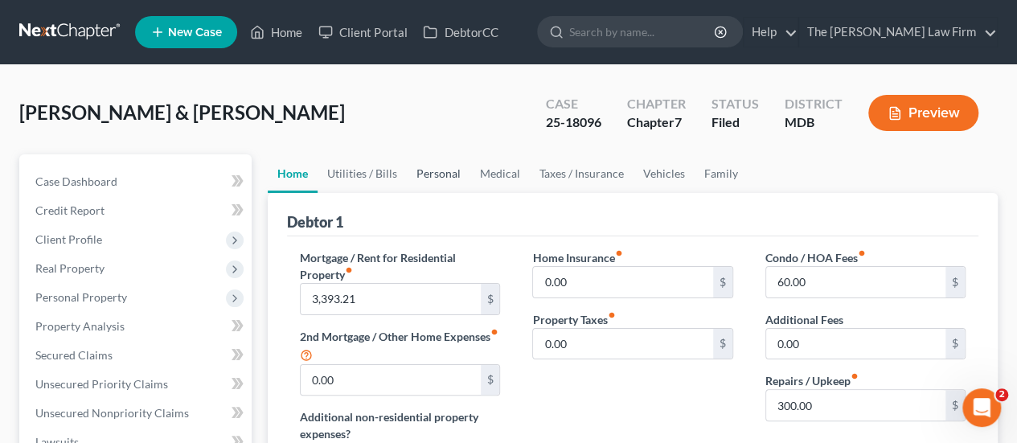
click at [441, 174] on link "Personal" at bounding box center [439, 173] width 64 height 39
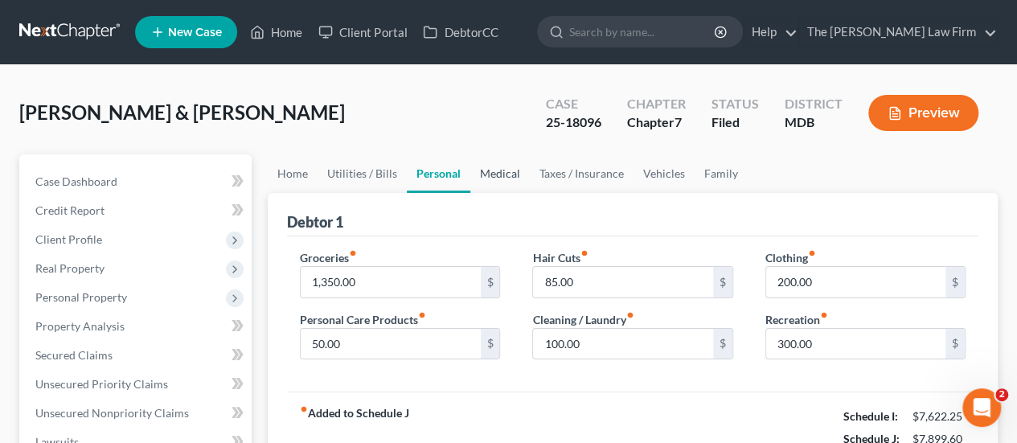
click at [514, 171] on link "Medical" at bounding box center [499, 173] width 59 height 39
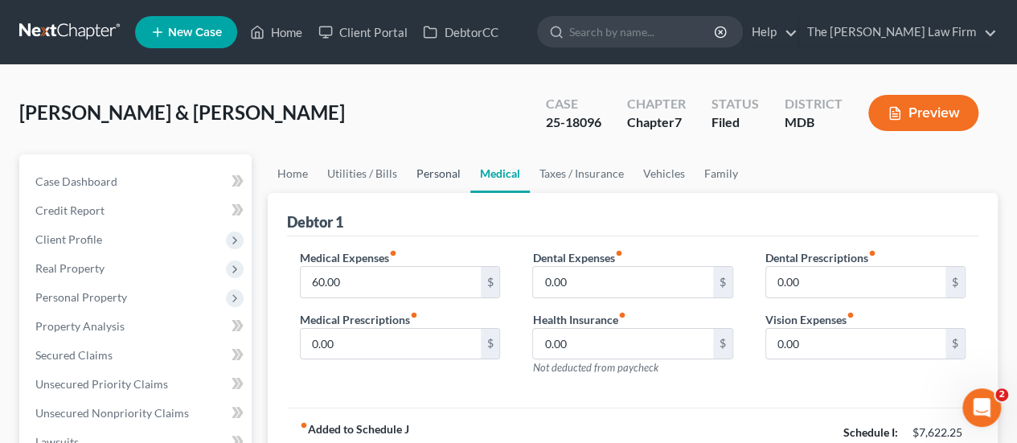
click at [423, 171] on link "Personal" at bounding box center [439, 173] width 64 height 39
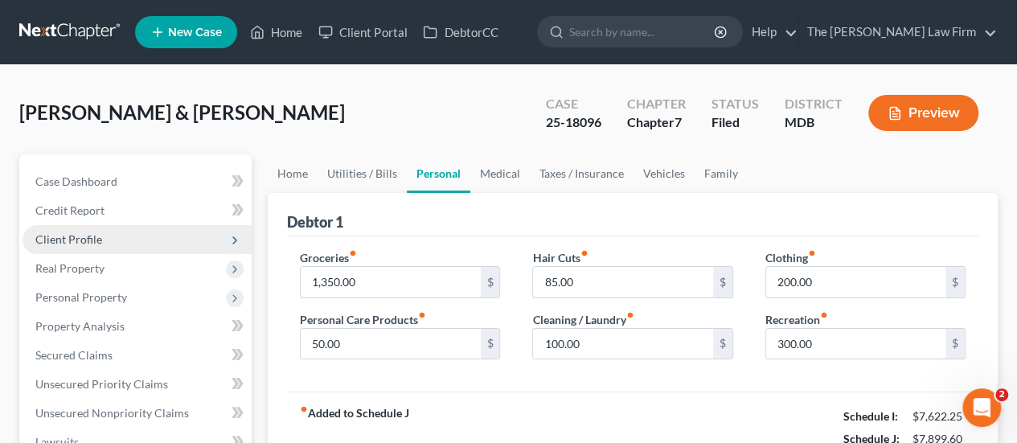
click at [77, 245] on span "Client Profile" at bounding box center [68, 239] width 67 height 14
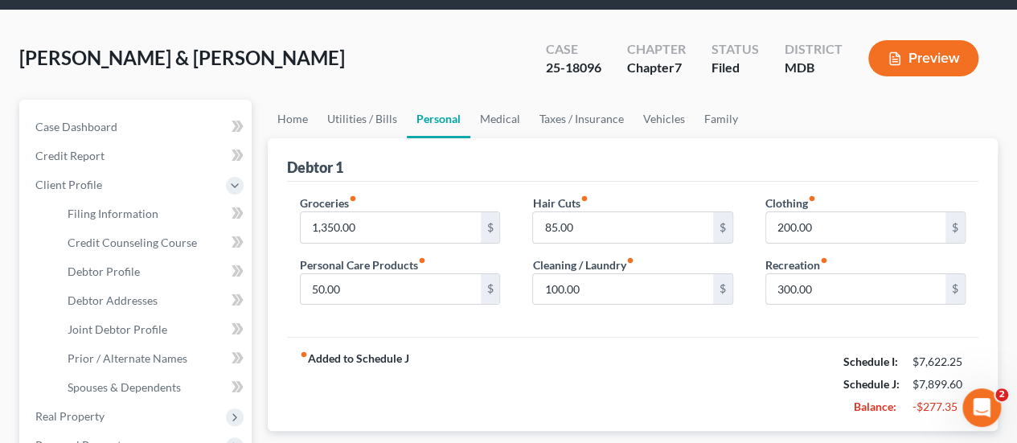
scroll to position [80, 0]
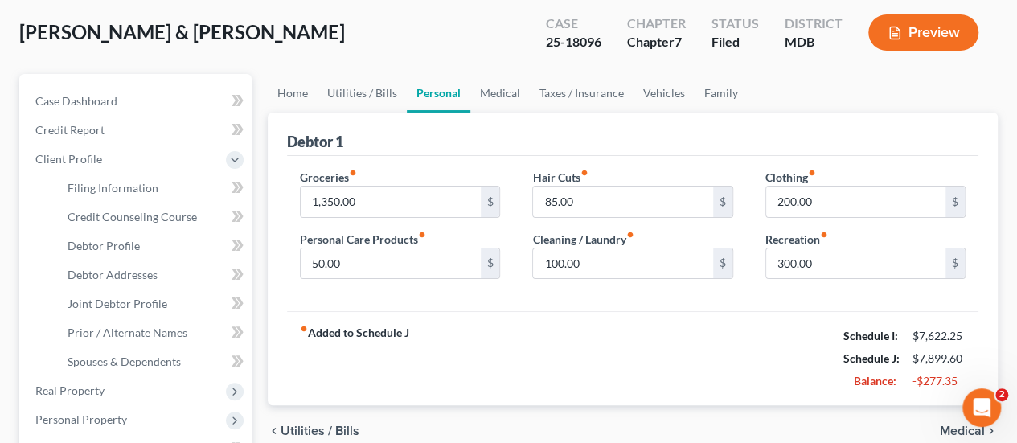
click at [389, 59] on div "[PERSON_NAME] & [PERSON_NAME] Upgraded Case 25-18096 Chapter Chapter 7 Status F…" at bounding box center [508, 39] width 978 height 70
